Goal: Information Seeking & Learning: Learn about a topic

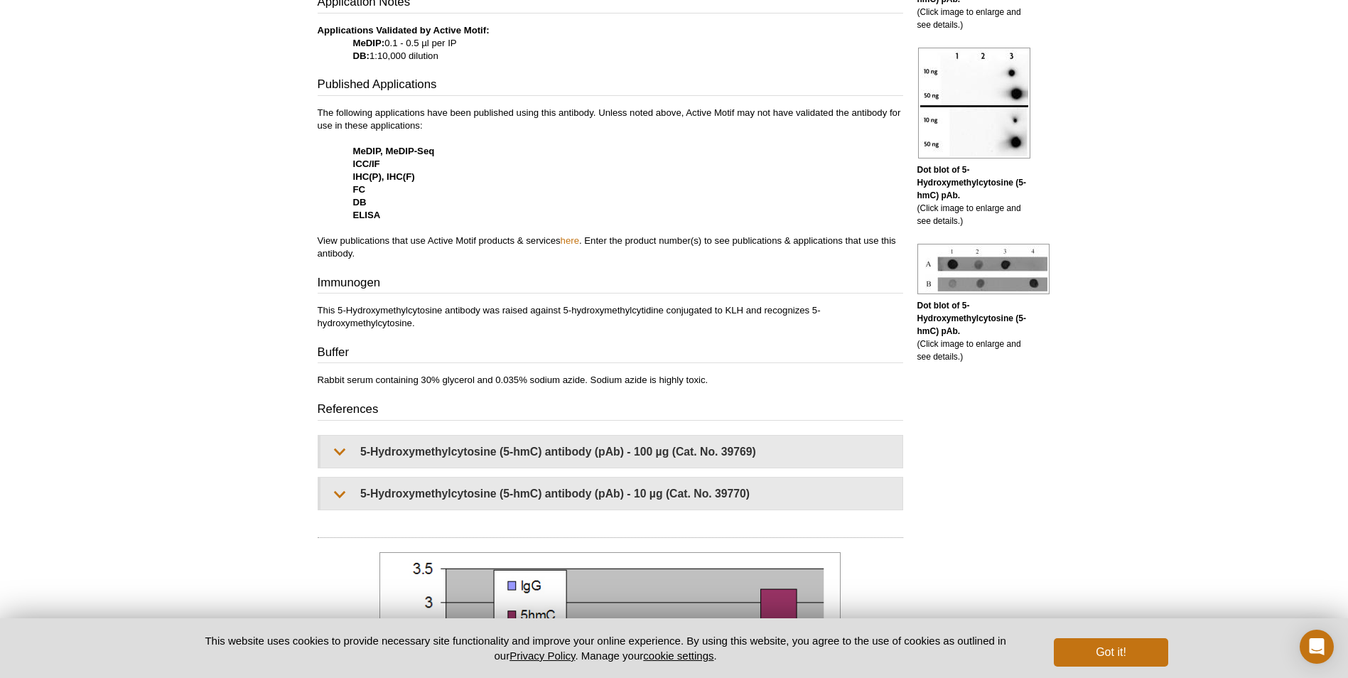
scroll to position [569, 0]
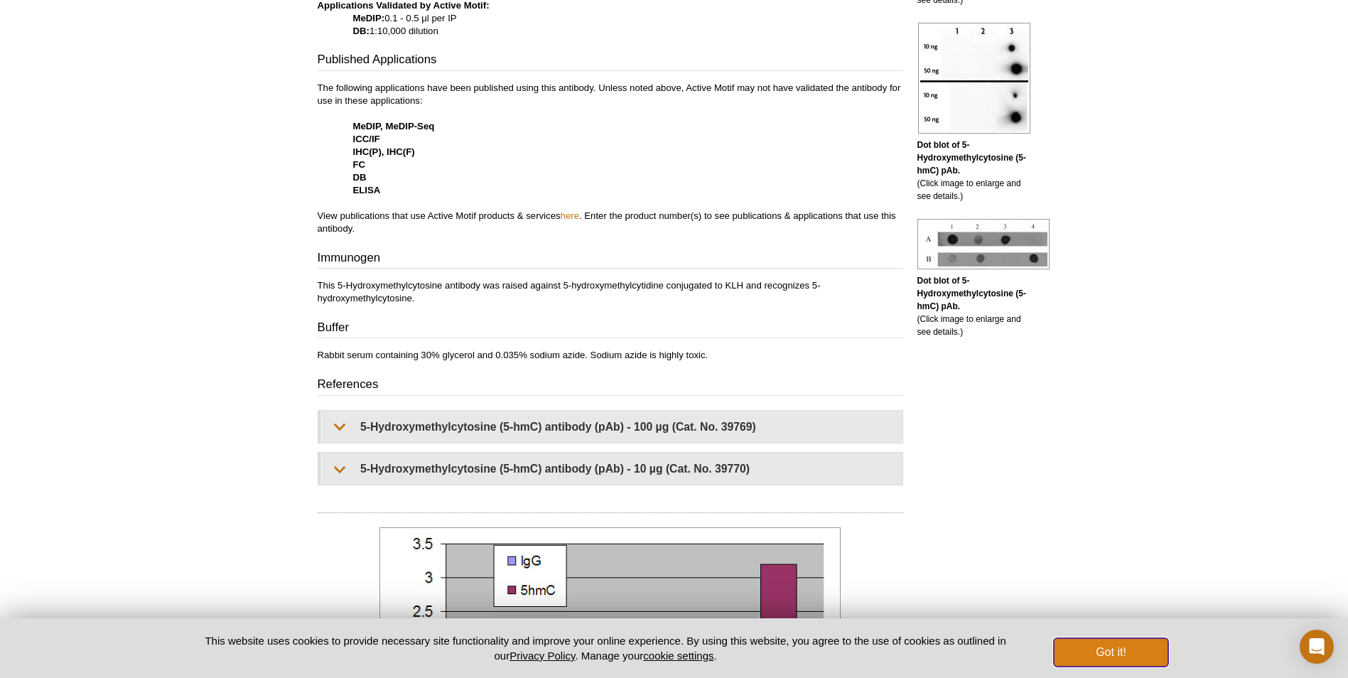
click at [1084, 643] on button "Got it!" at bounding box center [1111, 652] width 114 height 28
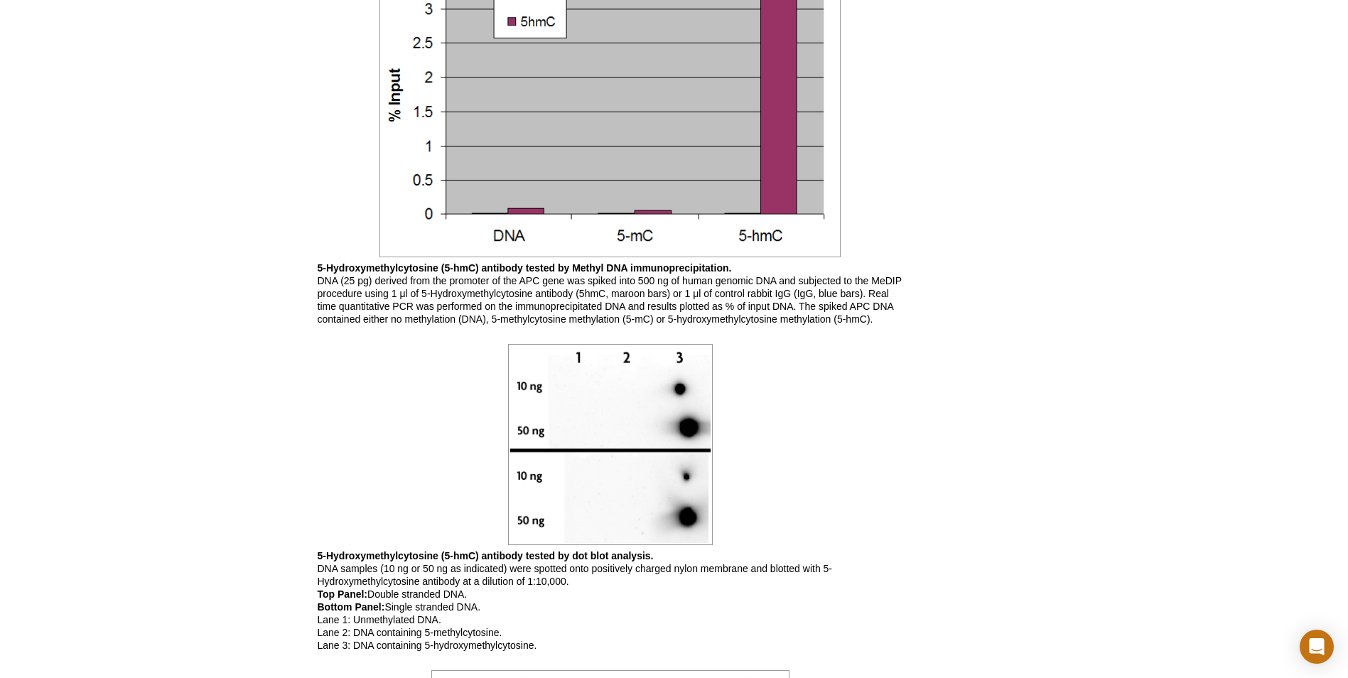
scroll to position [1208, 0]
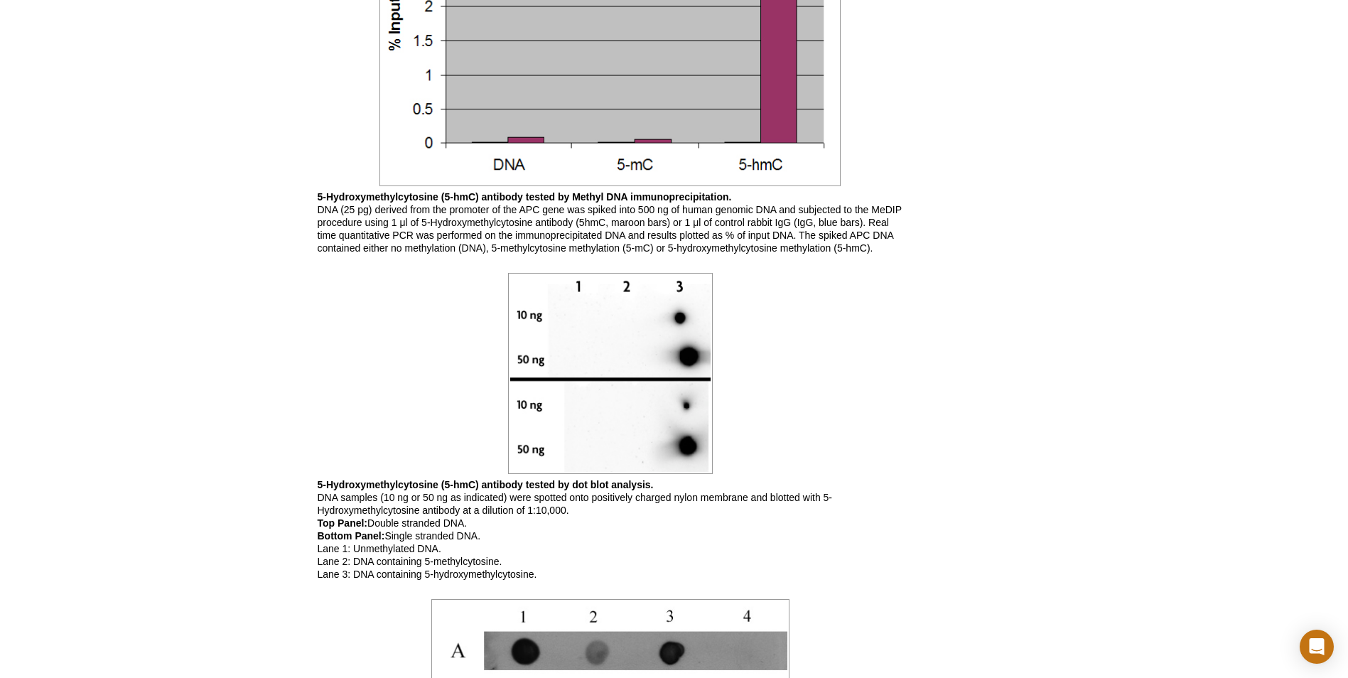
click at [856, 532] on p "5-Hydroxymethylcytosine (5-hmC) antibody tested by dot blot analysis. DNA sampl…" at bounding box center [611, 529] width 586 height 102
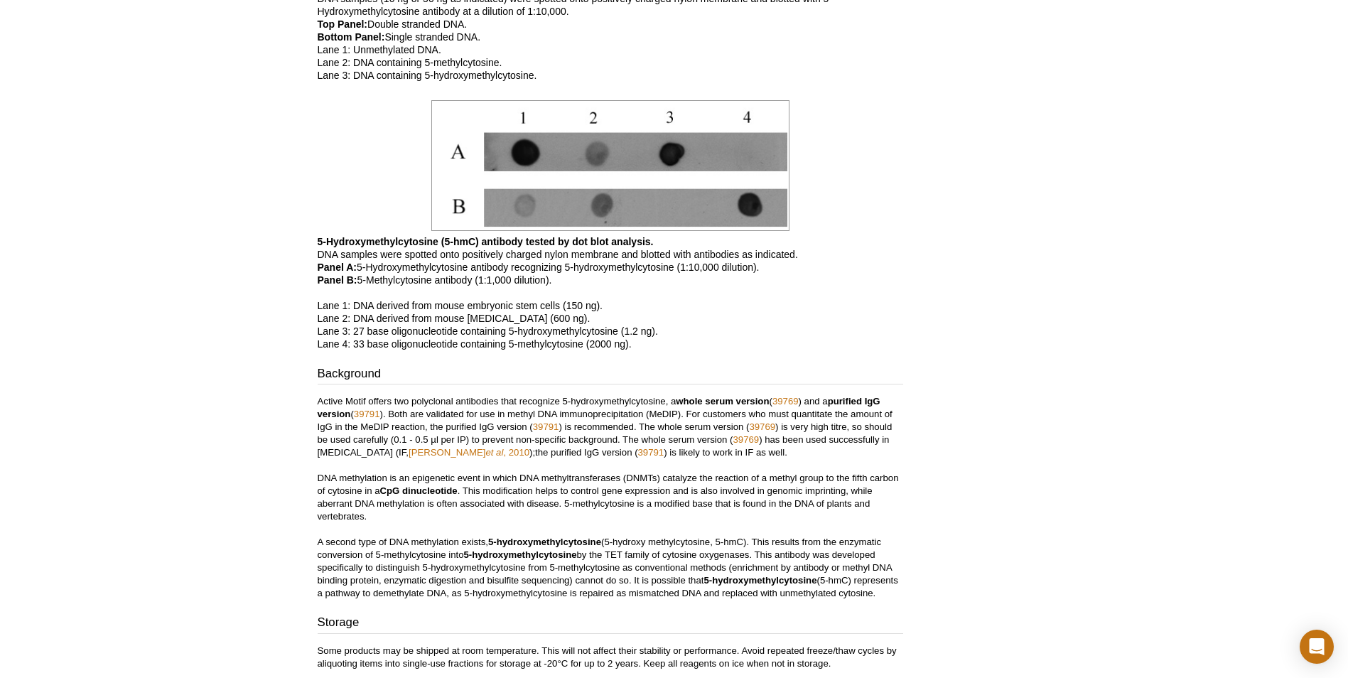
scroll to position [1848, 0]
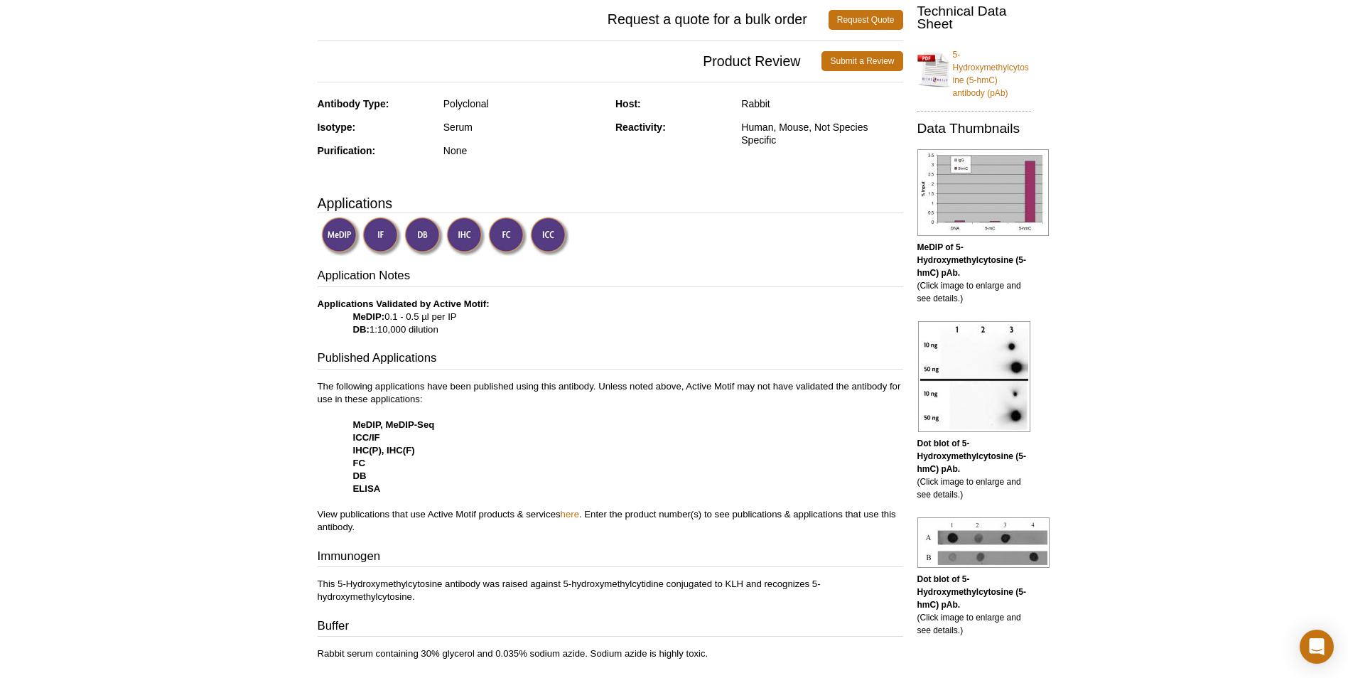
scroll to position [269, 0]
click at [381, 232] on img at bounding box center [381, 236] width 39 height 39
click at [378, 235] on img at bounding box center [381, 236] width 39 height 39
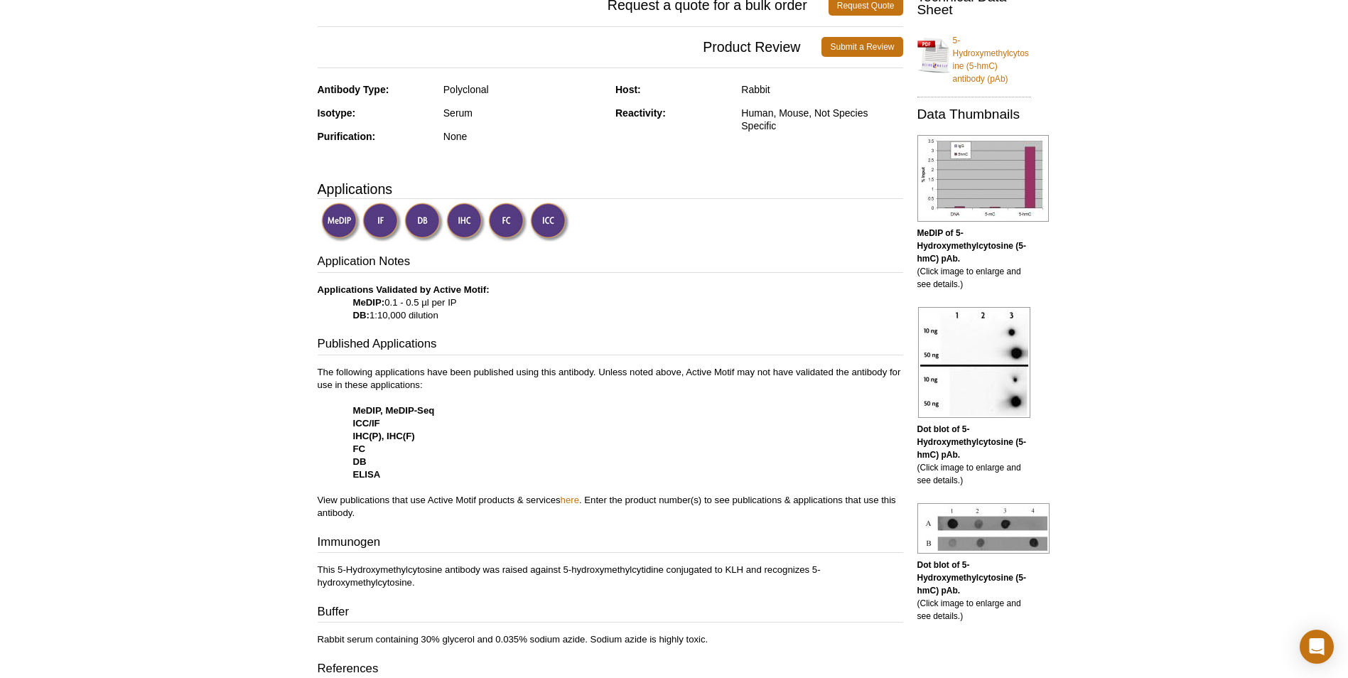
scroll to position [426, 0]
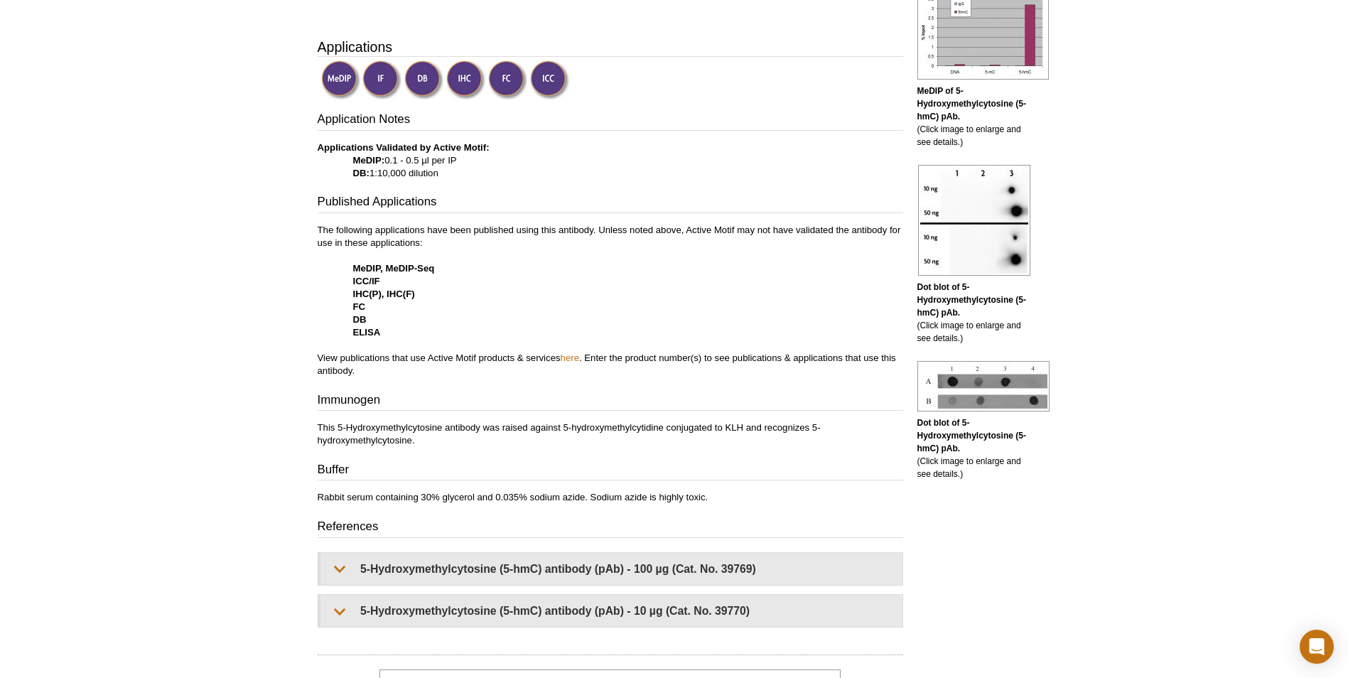
click at [563, 351] on p "The following applications have been published using this antibody. Unless note…" at bounding box center [611, 301] width 586 height 154
click at [571, 355] on link "here" at bounding box center [570, 357] width 18 height 11
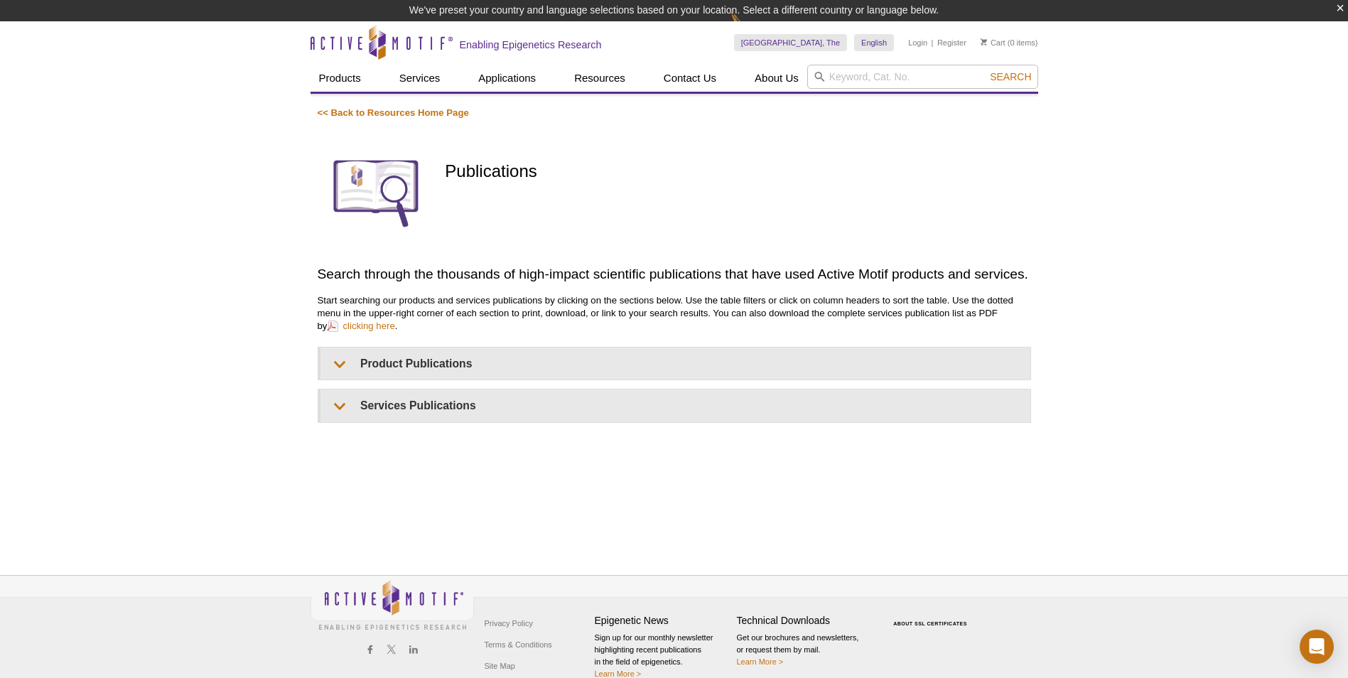
click at [458, 346] on div "<< Back to Resources Home Page Publications Search through the thousands of hig…" at bounding box center [674, 265] width 713 height 316
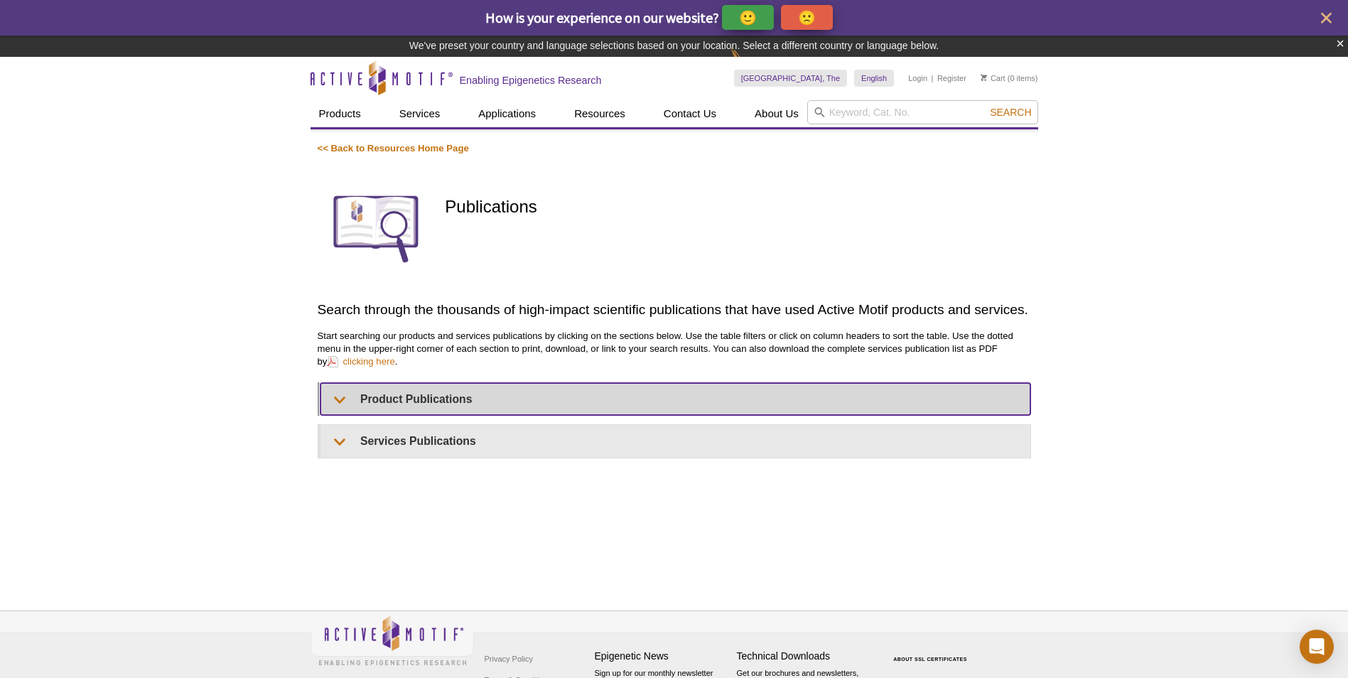
click at [446, 395] on summary "Product Publications" at bounding box center [676, 399] width 710 height 32
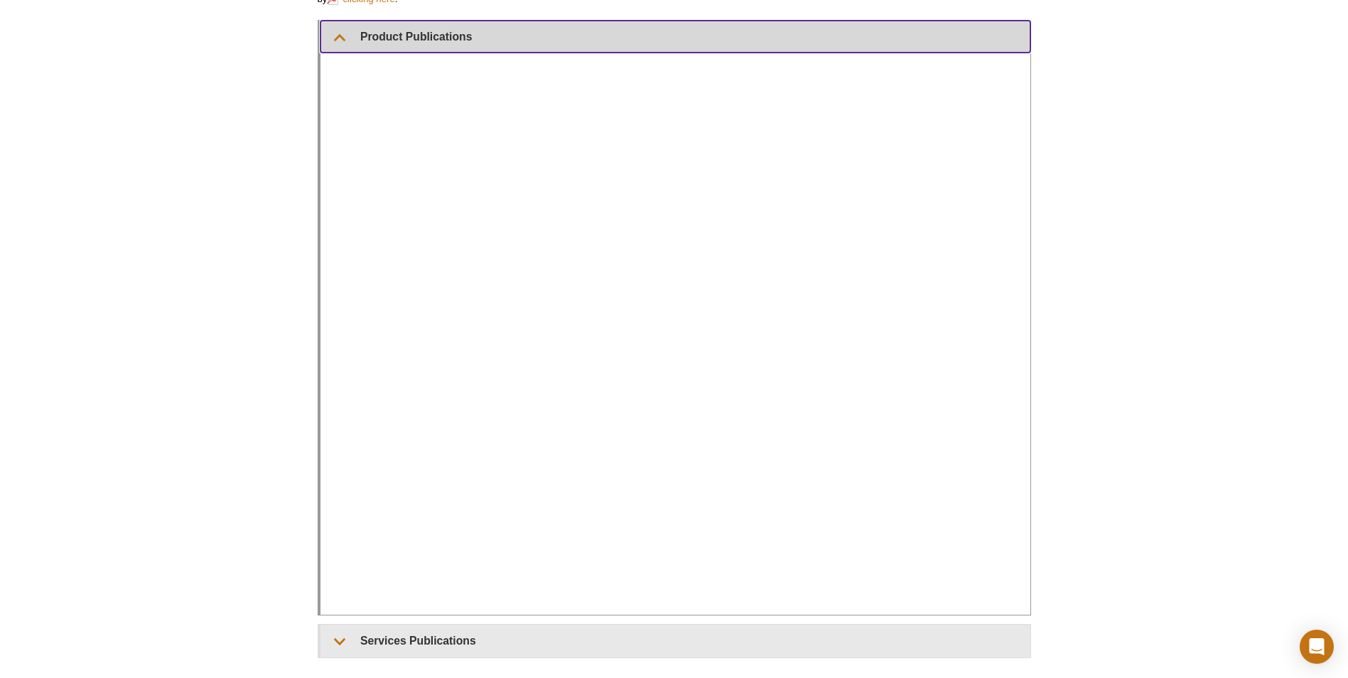
scroll to position [334, 0]
